Goal: Transaction & Acquisition: Purchase product/service

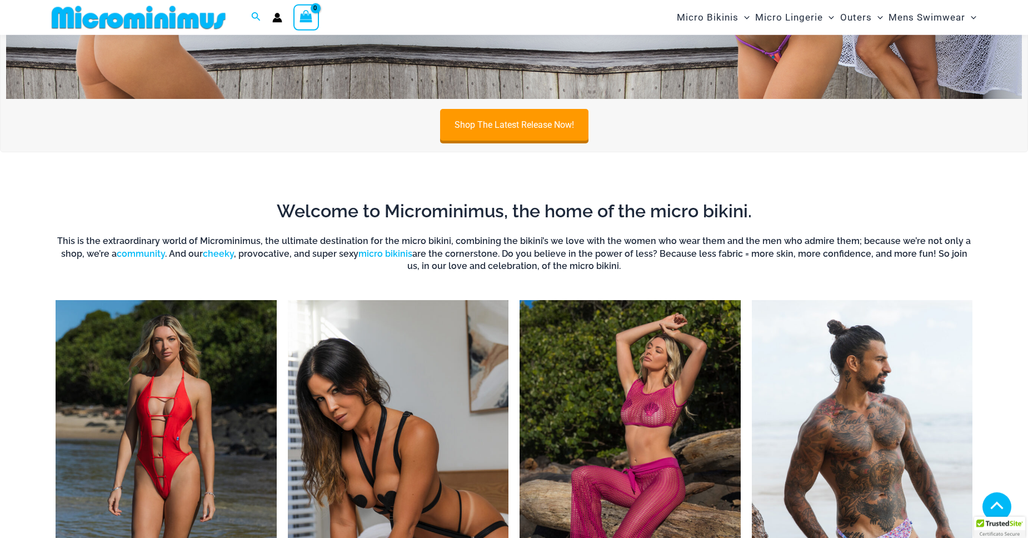
scroll to position [877, 0]
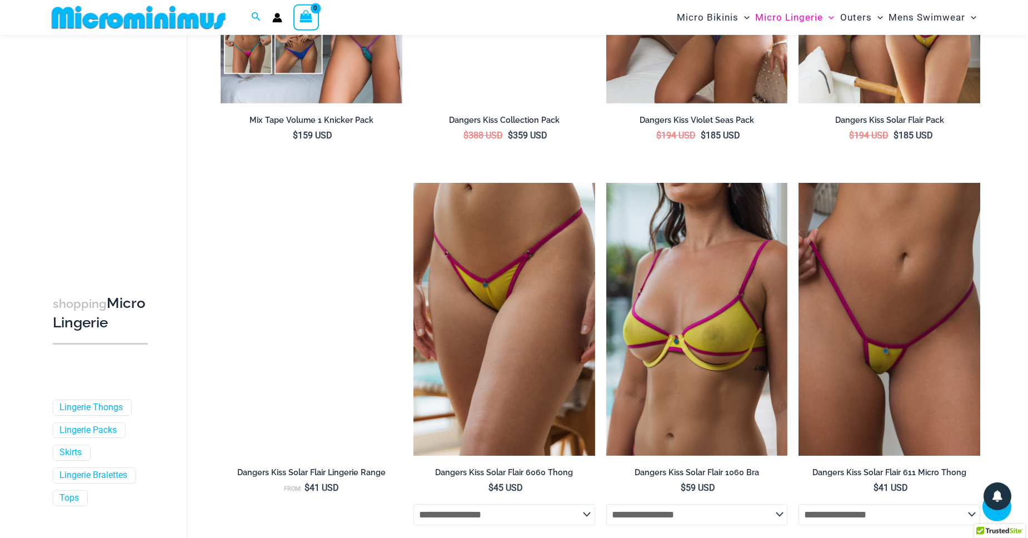
scroll to position [2271, 0]
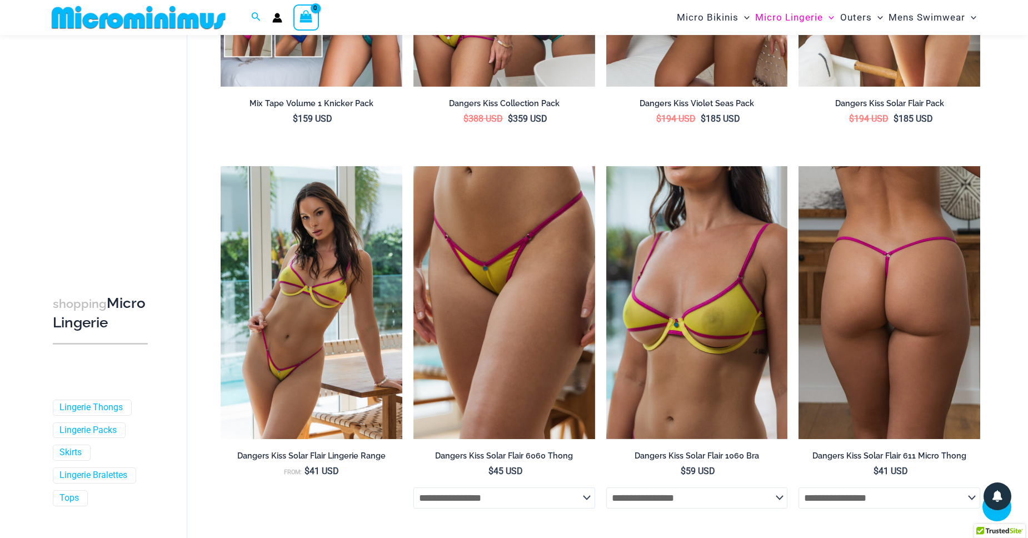
click at [894, 243] on img at bounding box center [890, 302] width 182 height 272
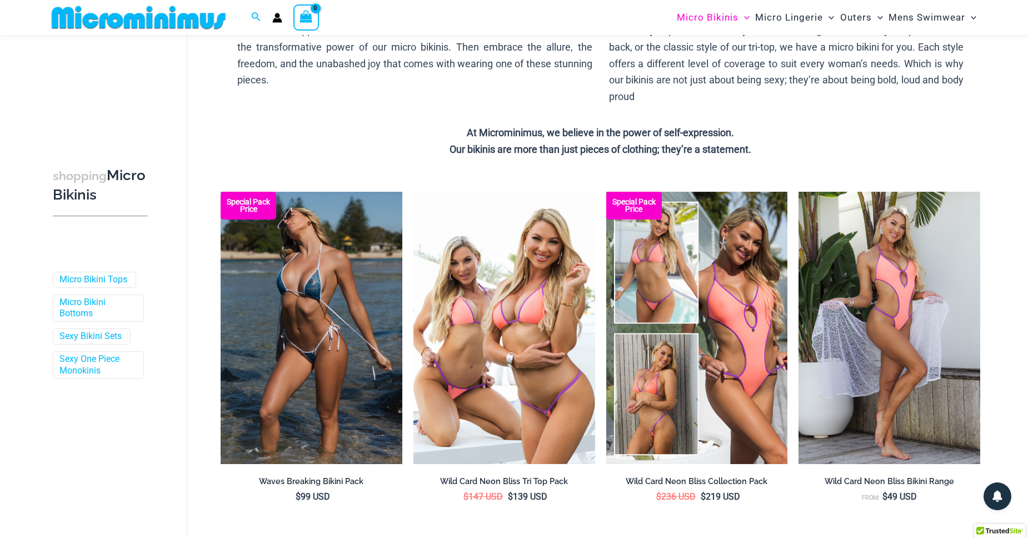
scroll to position [180, 0]
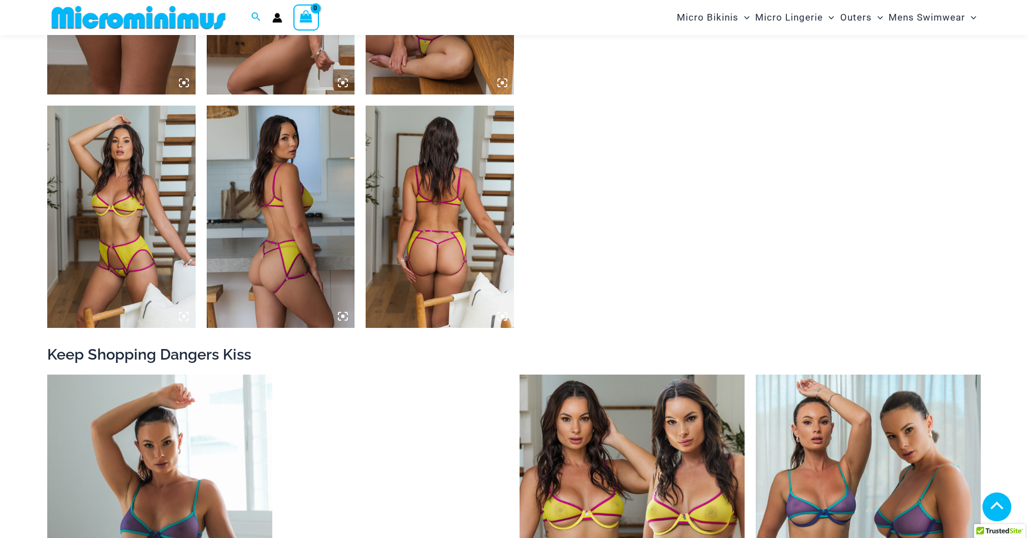
scroll to position [1194, 0]
